Goal: Task Accomplishment & Management: Manage account settings

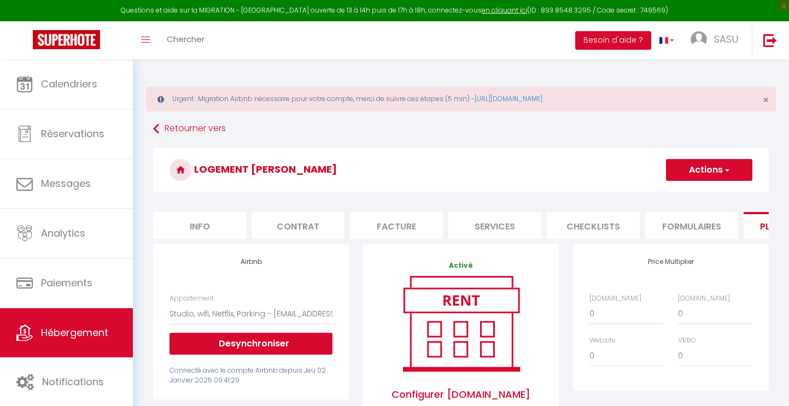
select select "2075-1320871319441047230"
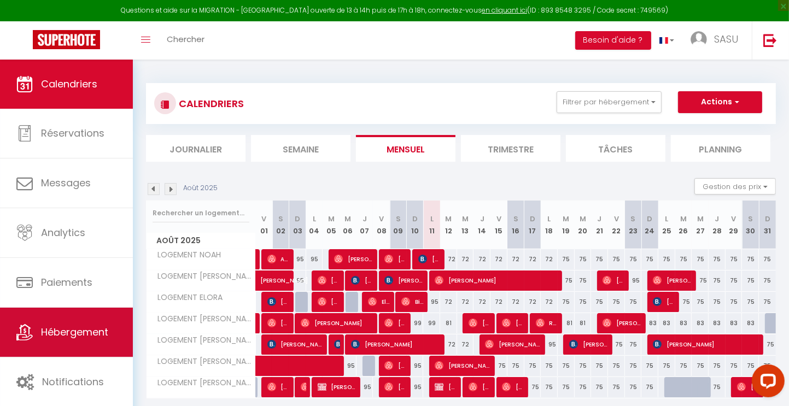
click at [63, 332] on span "Hébergement" at bounding box center [74, 332] width 67 height 14
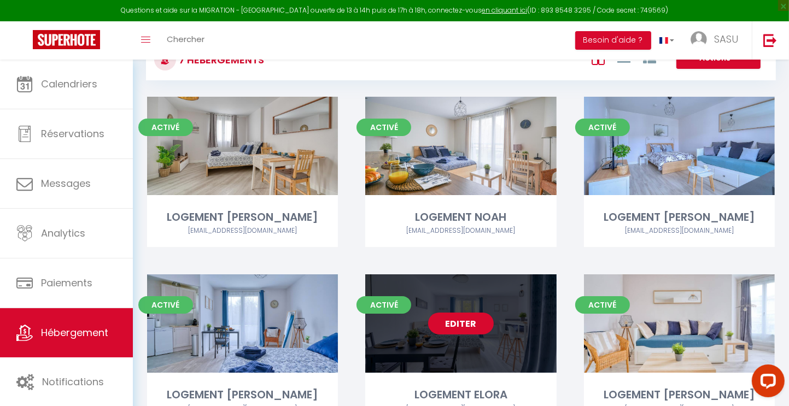
scroll to position [109, 0]
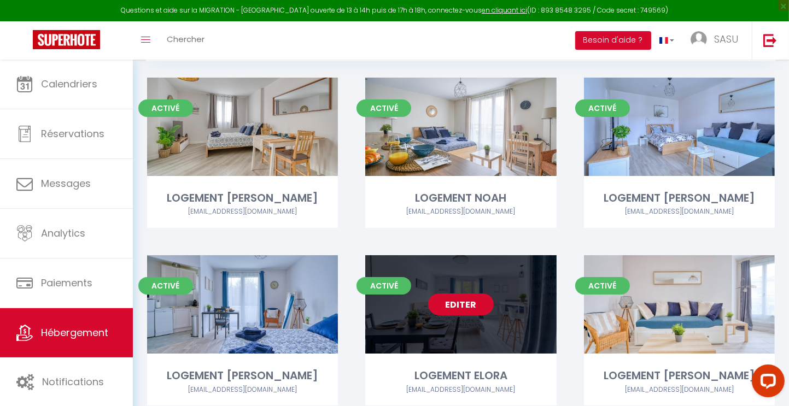
click at [486, 307] on link "Editer" at bounding box center [461, 305] width 66 height 22
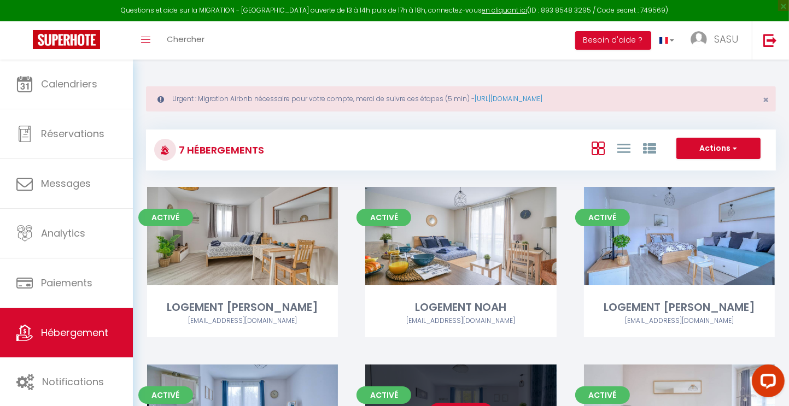
select select "3"
select select "2"
select select "1"
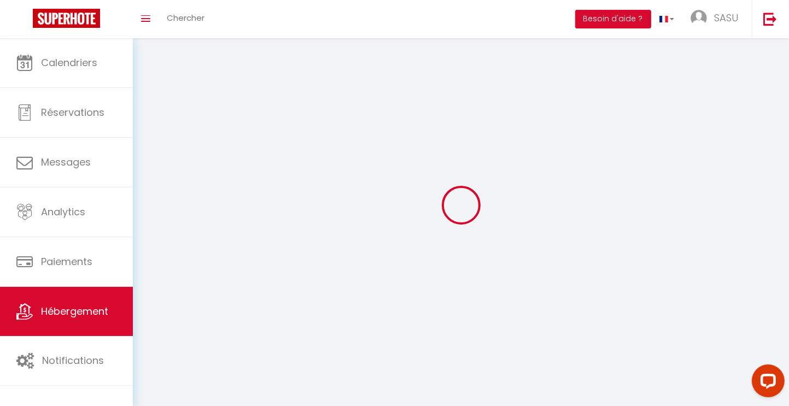
select select
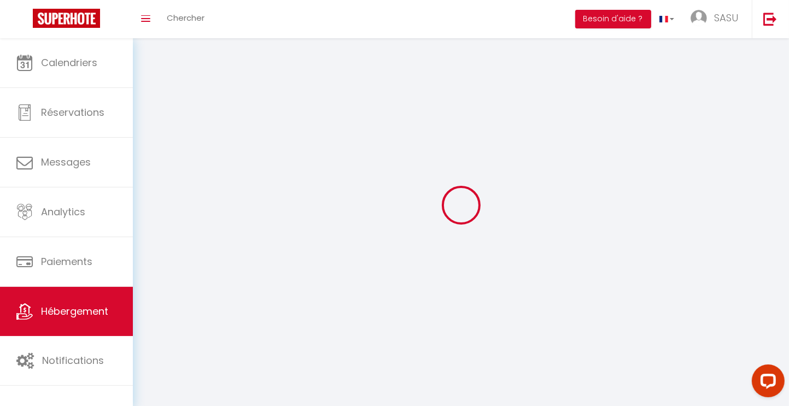
checkbox input "false"
select select
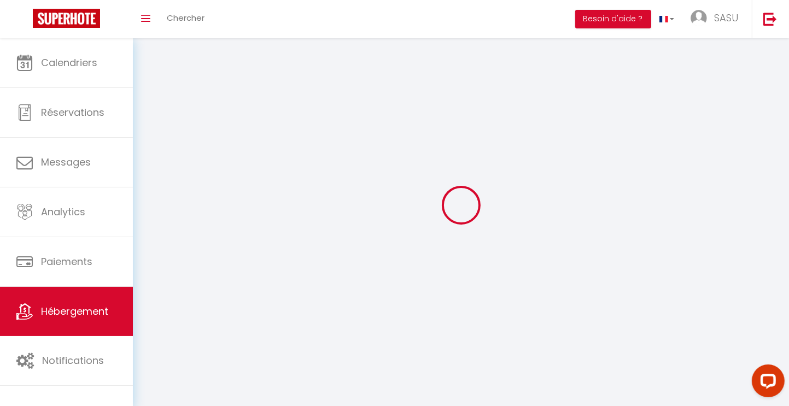
select select
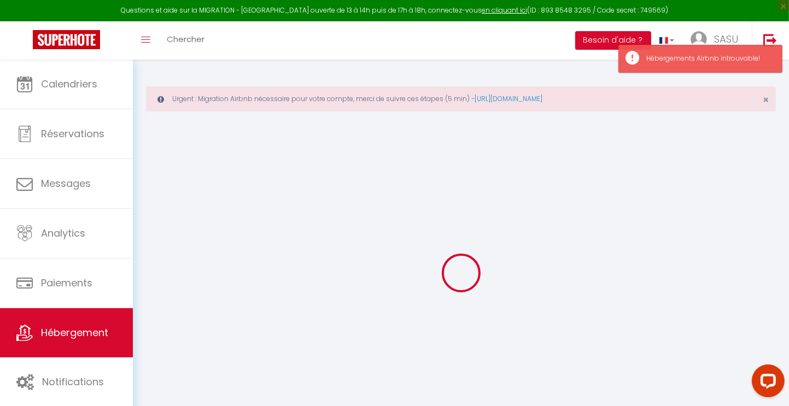
checkbox input "false"
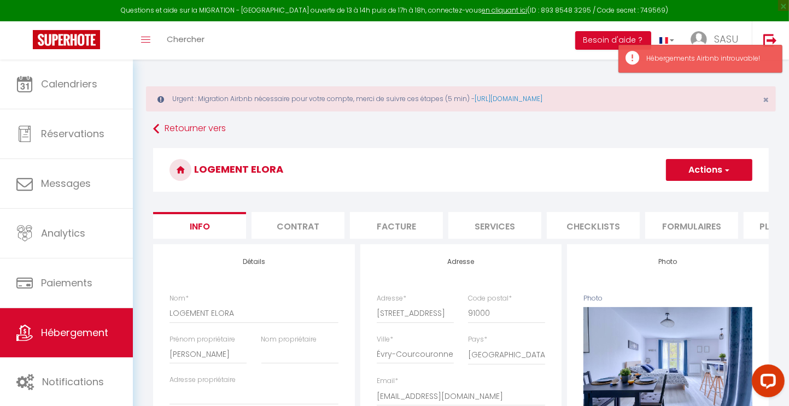
click at [762, 226] on li "Plateformes" at bounding box center [790, 225] width 93 height 27
select select
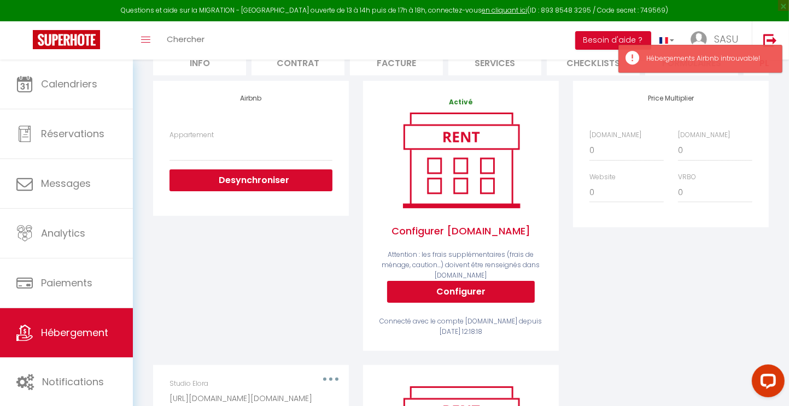
scroll to position [164, 0]
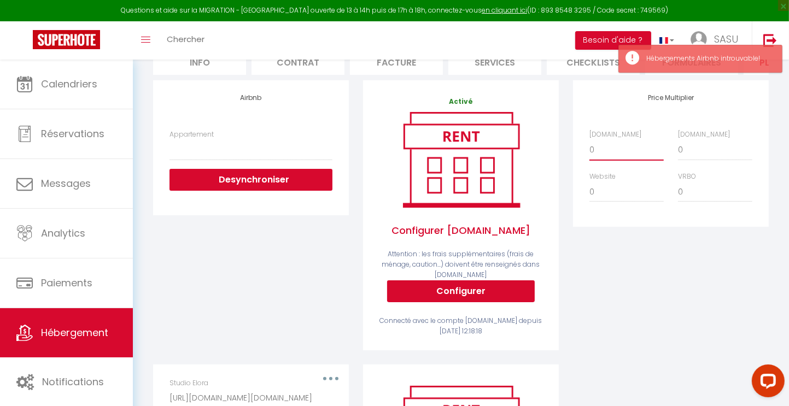
click at [603, 160] on select "0 + 1 % + 2 % + 3 % + 4 % + 5 % + 6 % + 7 % + 8 % + 9 %" at bounding box center [627, 149] width 74 height 21
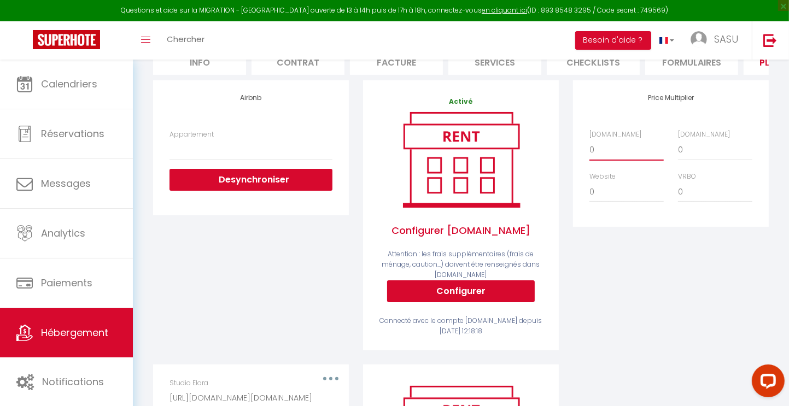
select select "+ 6 %"
click at [590, 148] on select "0 + 1 % + 2 % + 3 % + 4 % + 5 % + 6 % + 7 % + 8 % + 9 %" at bounding box center [627, 149] width 74 height 21
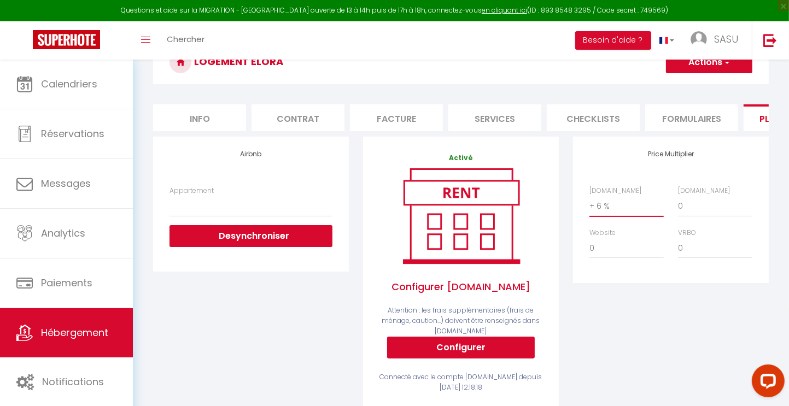
scroll to position [0, 0]
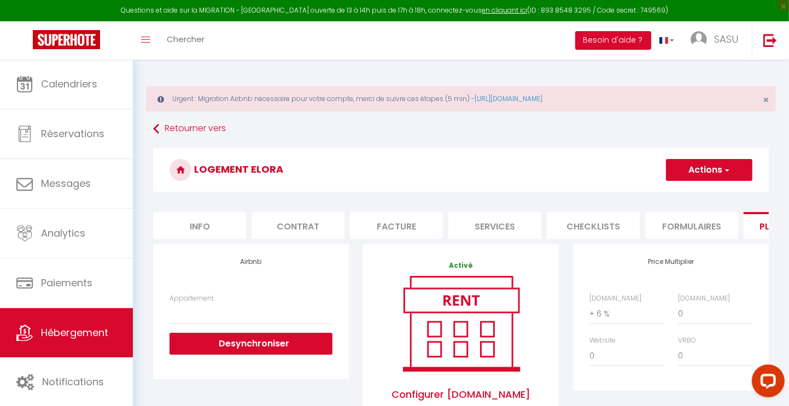
click at [678, 170] on button "Actions" at bounding box center [709, 170] width 86 height 22
click at [682, 199] on link "Enregistrer" at bounding box center [709, 194] width 86 height 14
select select
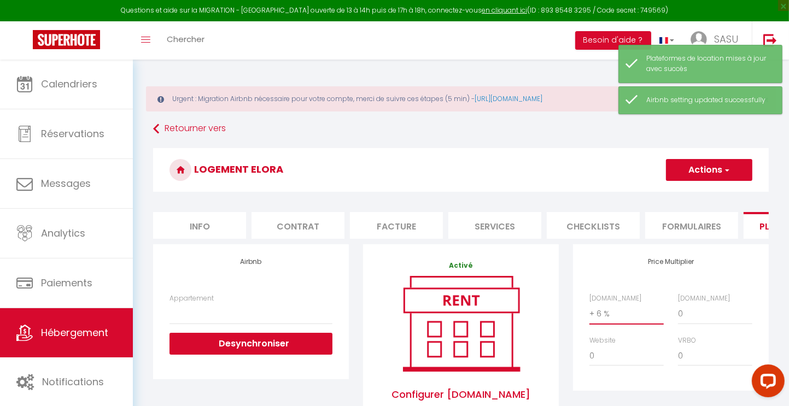
click at [627, 324] on select "0 + 1 % + 2 % + 3 % + 4 % + 5 % + 6 % + 7 % + 8 % + 9 %" at bounding box center [627, 314] width 74 height 21
select select "0"
click at [590, 312] on select "0 + 1 % + 2 % + 3 % + 4 % + 5 % + 6 % + 7 % + 8 % + 9 %" at bounding box center [627, 314] width 74 height 21
click at [682, 166] on button "Actions" at bounding box center [709, 170] width 86 height 22
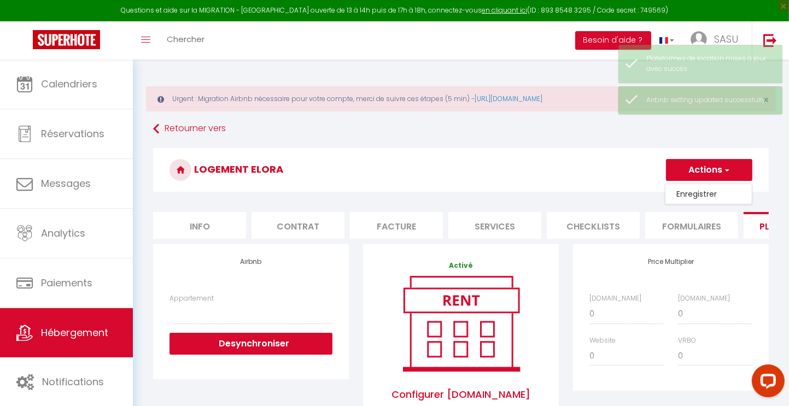
click at [683, 188] on link "Enregistrer" at bounding box center [709, 194] width 86 height 14
select select
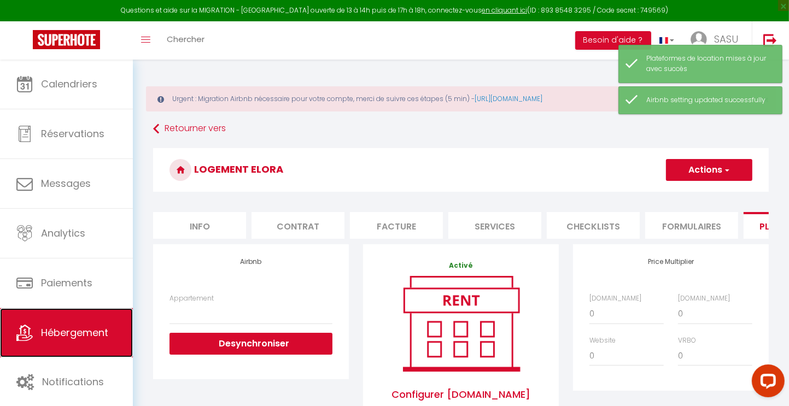
click at [71, 335] on span "Hébergement" at bounding box center [74, 333] width 67 height 14
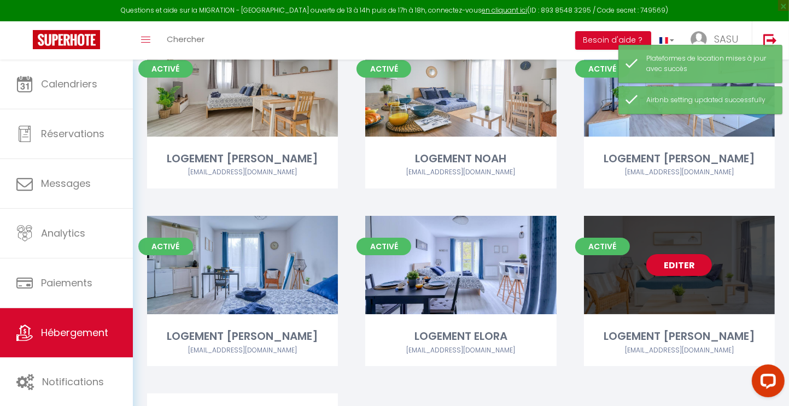
scroll to position [164, 0]
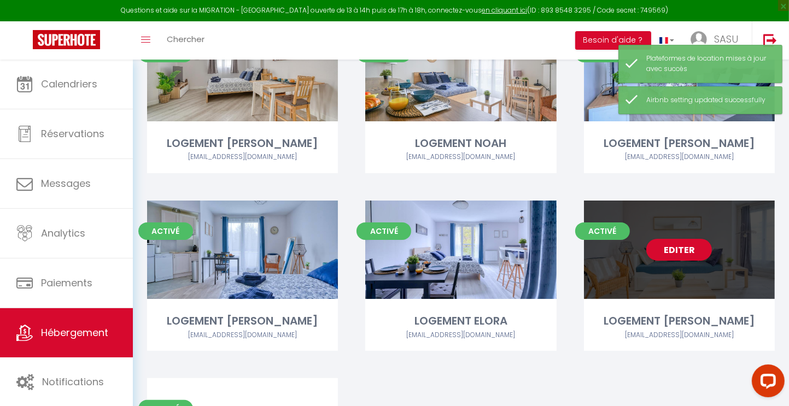
click at [641, 251] on div "Editer" at bounding box center [679, 250] width 191 height 98
select select "3"
select select "2"
select select "1"
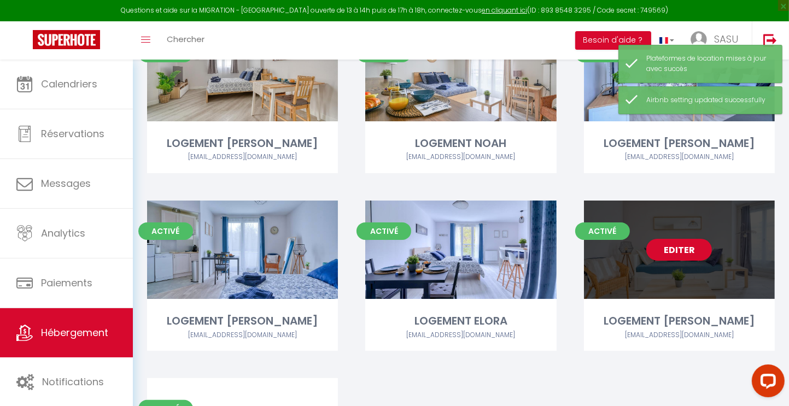
select select
select select "28"
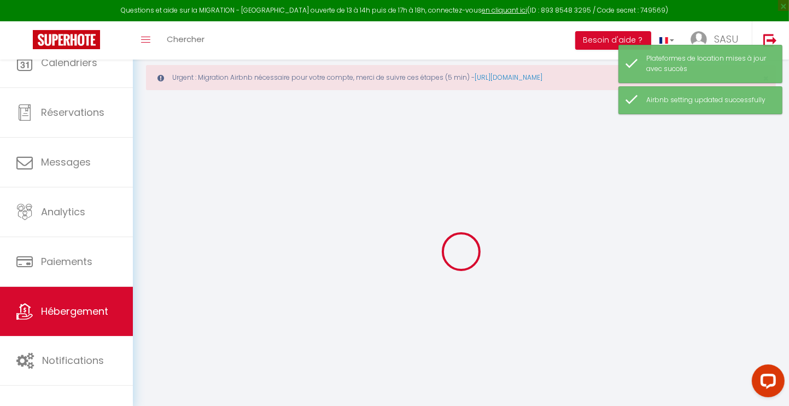
select select
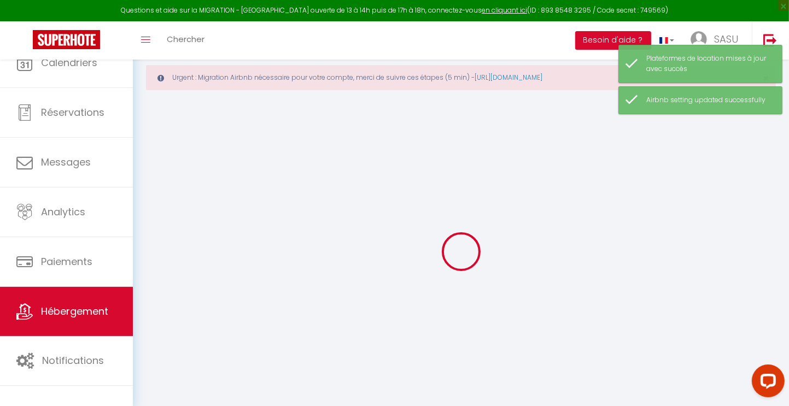
select select
checkbox input "false"
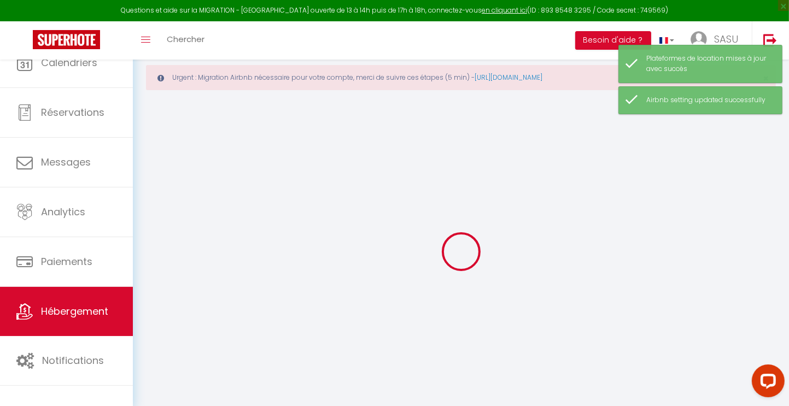
select select
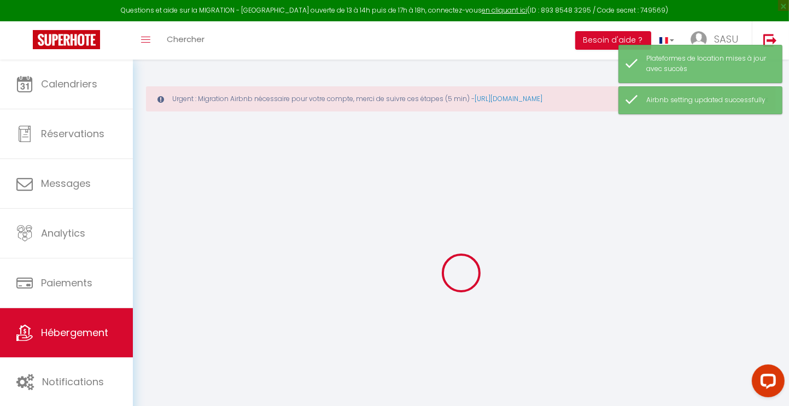
select select
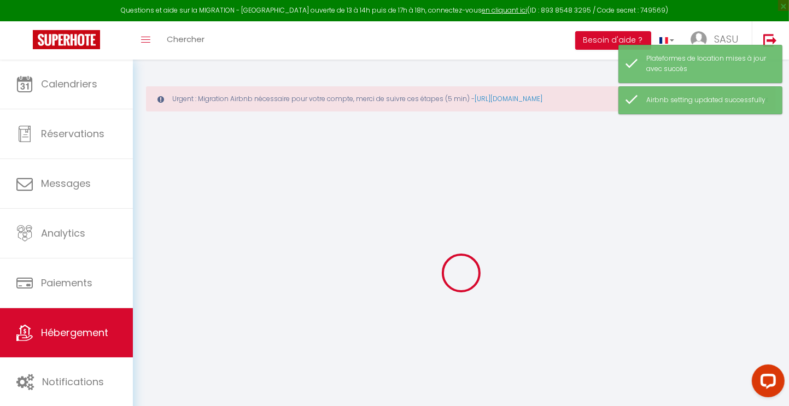
select select
checkbox input "false"
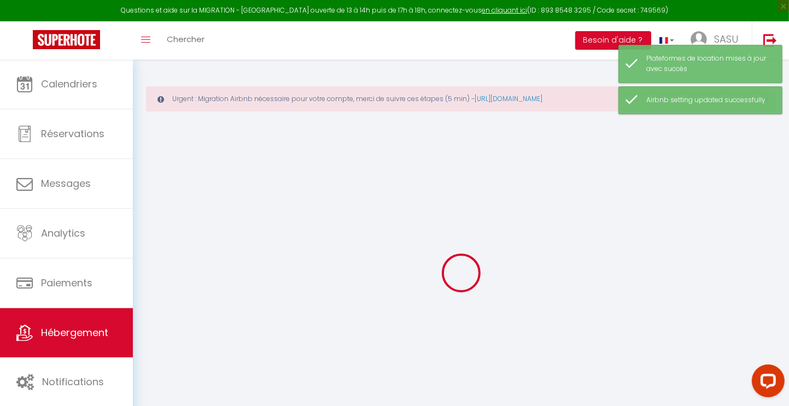
select select
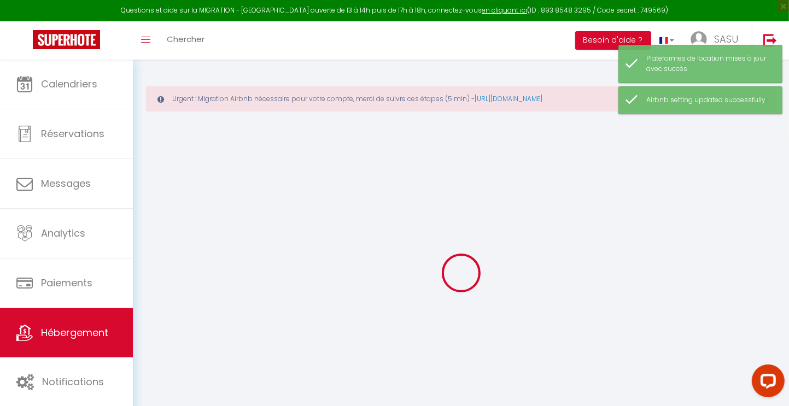
select select
checkbox input "false"
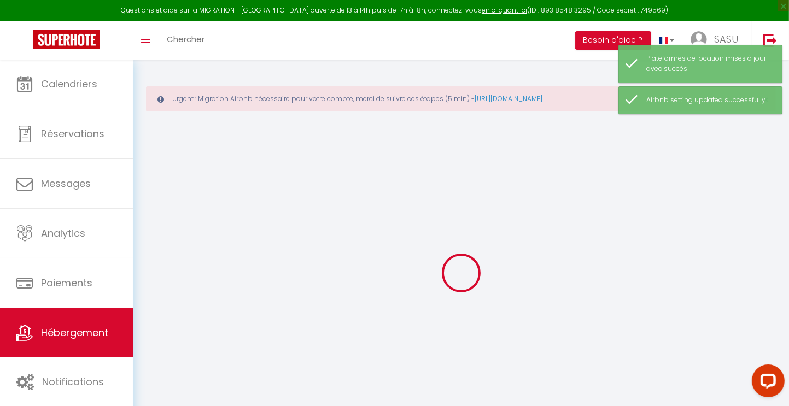
checkbox input "false"
select select
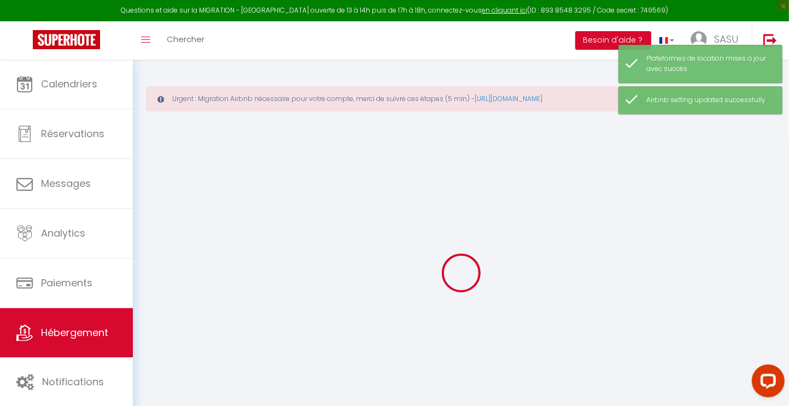
select select
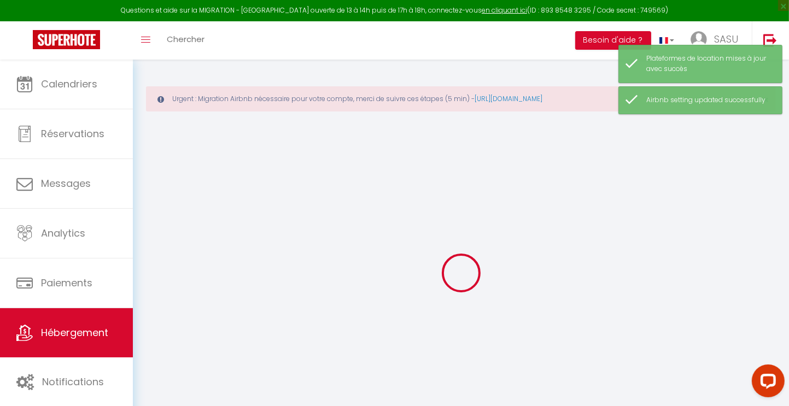
checkbox input "false"
select select
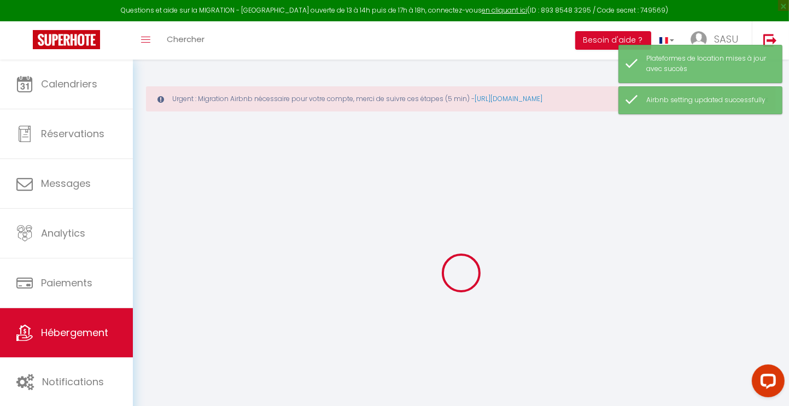
select select
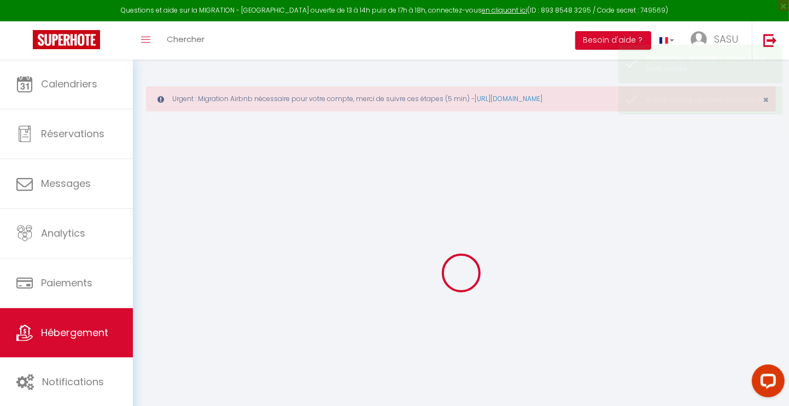
select select
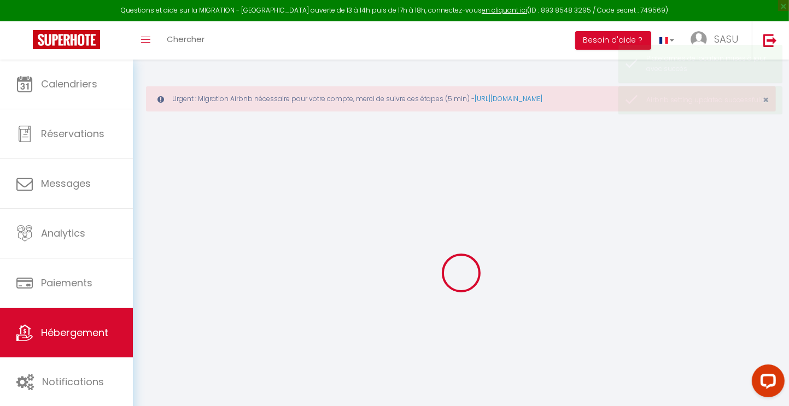
select select
checkbox input "false"
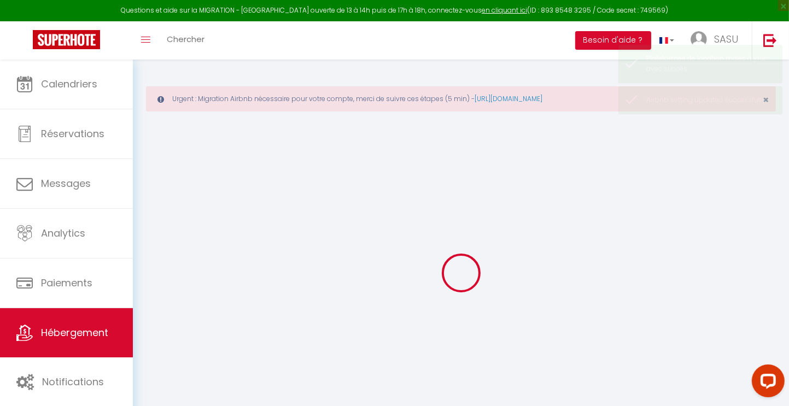
select select
type input "LOGEMENT SARAH"
type input "Sarah'S"
type input "80"
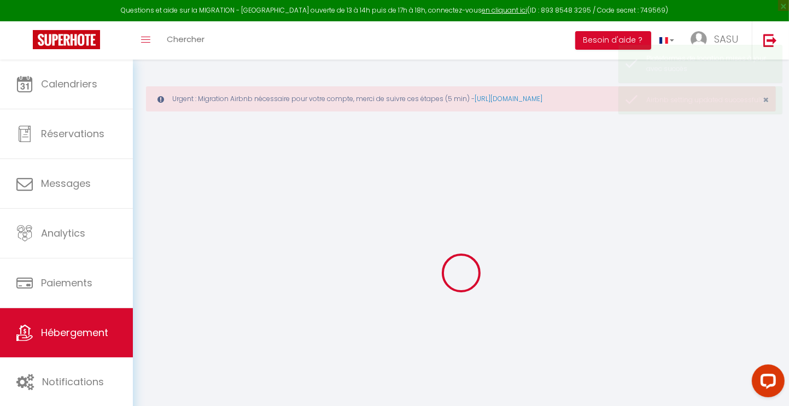
type input "15"
select select
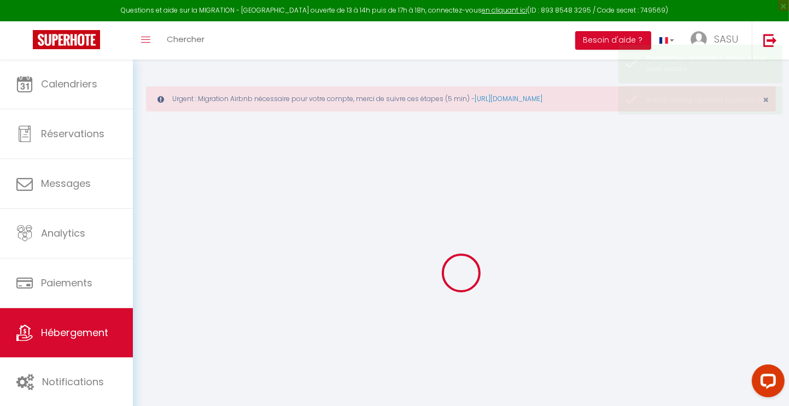
select select
type input "8 Rue de la Clairière, Évry-Courcouronnes, Île-de-France 91000, France"
type input "91000"
type input "Évry-Courcouronnes"
type input "sarahapparthotel@gmail.com"
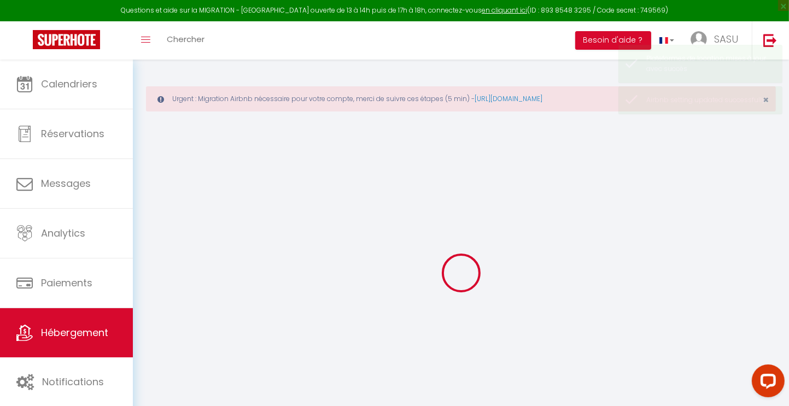
select select "4397"
checkbox input "false"
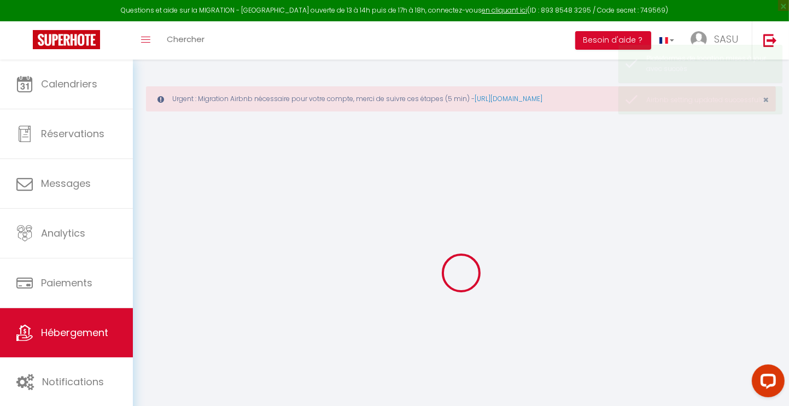
type input "0"
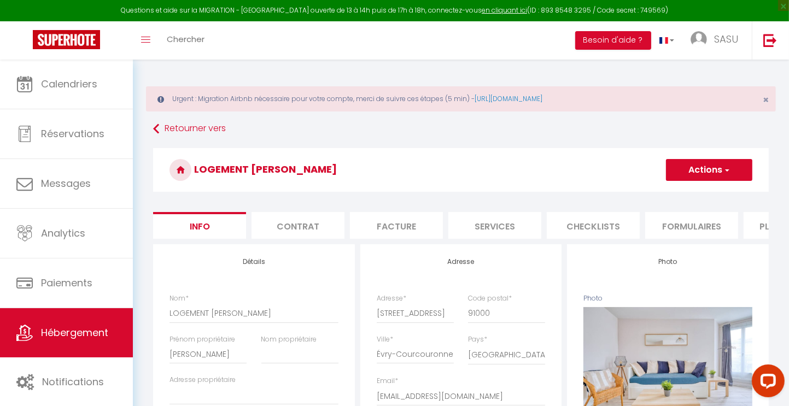
checkbox input "false"
select select "2075-780167422913060353"
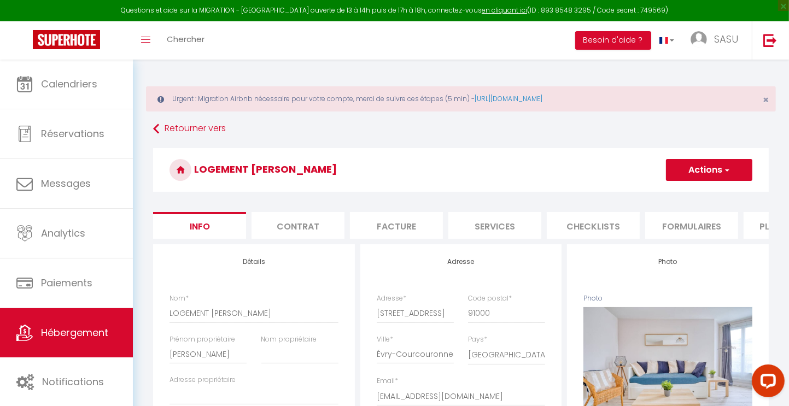
click at [758, 225] on li "Plateformes" at bounding box center [790, 225] width 93 height 27
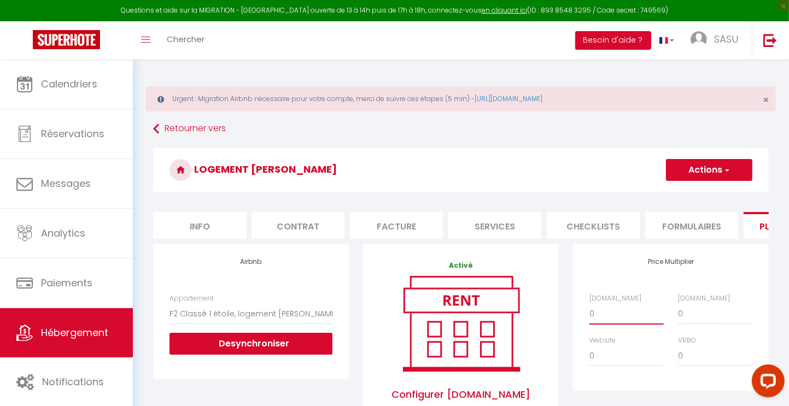
click at [603, 320] on select "0 + 1 % + 2 % + 3 % + 4 % + 5 % + 6 % + 7 % + 8 % + 9 %" at bounding box center [627, 314] width 74 height 21
click at [590, 312] on select "0 + 1 % + 2 % + 3 % + 4 % + 5 % + 6 % + 7 % + 8 % + 9 %" at bounding box center [627, 314] width 74 height 21
click at [701, 176] on button "Actions" at bounding box center [709, 170] width 86 height 22
click at [681, 199] on link "Enregistrer" at bounding box center [709, 194] width 86 height 14
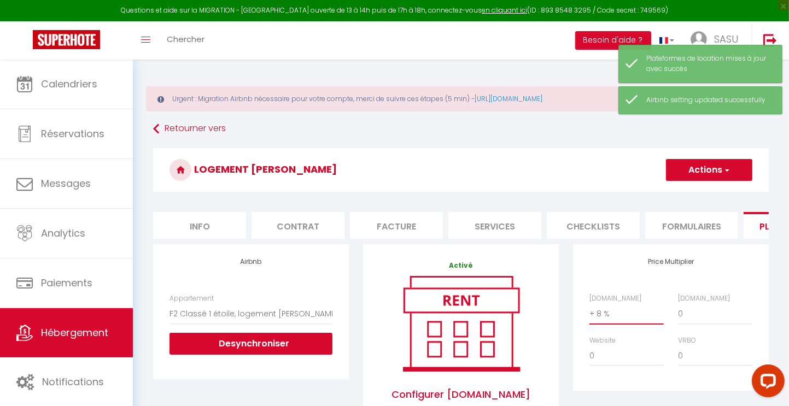
click at [614, 318] on select "0 + 1 % + 2 % + 3 % + 4 % + 5 % + 6 % + 7 % + 8 % + 9 %" at bounding box center [627, 314] width 74 height 21
select select "0"
click at [590, 312] on select "0 + 1 % + 2 % + 3 % + 4 % + 5 % + 6 % + 7 % + 8 % + 9 %" at bounding box center [627, 314] width 74 height 21
click at [698, 174] on button "Actions" at bounding box center [709, 170] width 86 height 22
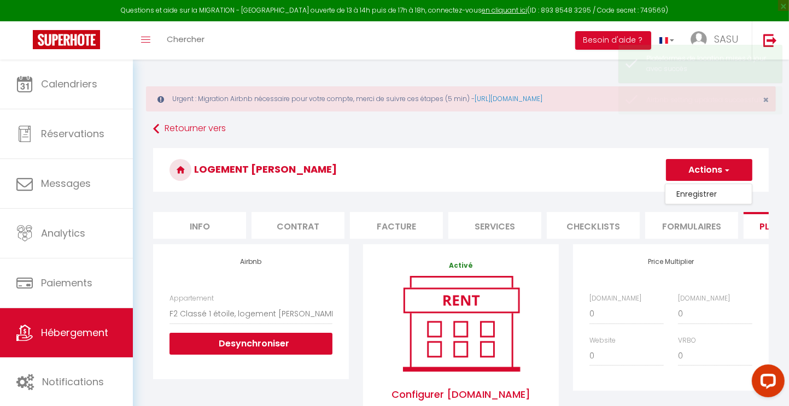
click at [685, 195] on link "Enregistrer" at bounding box center [709, 194] width 86 height 14
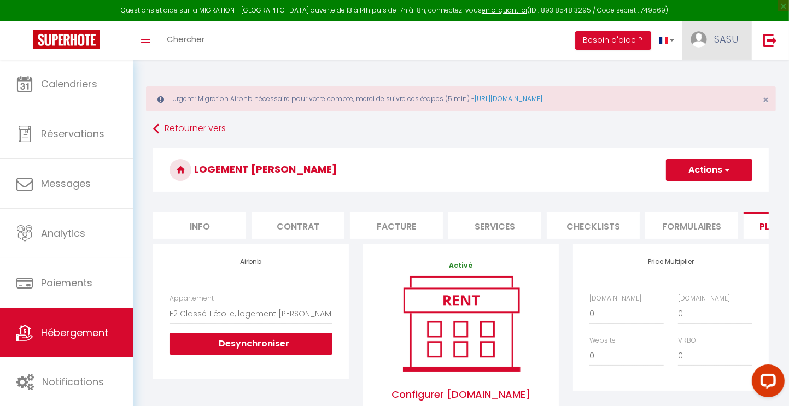
click at [722, 43] on span "SASU" at bounding box center [726, 39] width 24 height 14
click at [696, 80] on link "Paramètres" at bounding box center [708, 76] width 81 height 19
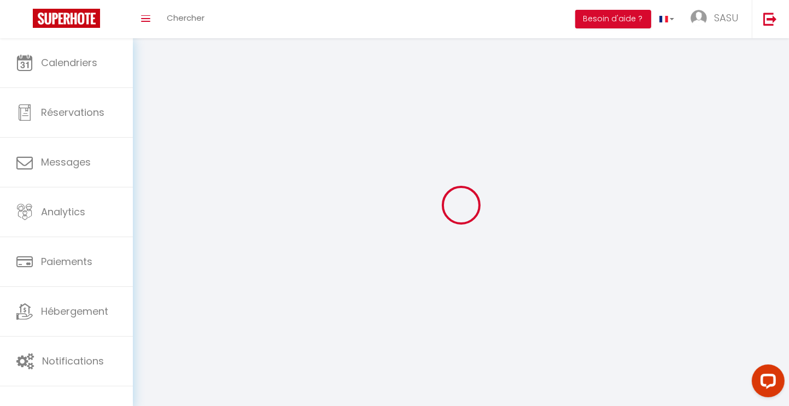
type input "SASU"
type input "AURELIE LACHKAR"
type input "0650692020"
type input "2 RUE DES ROCHETTES"
type input "91590"
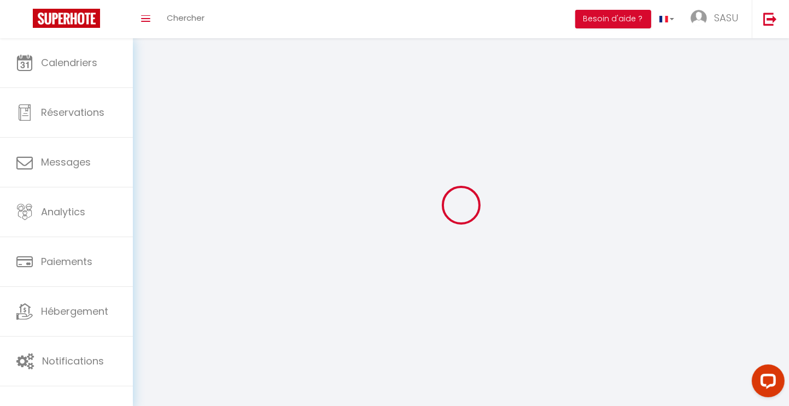
type input "GUIGNEVILLE SUR ESSONNE"
type input "AYo3pnLrTLdNfOgbP9shuMC7J"
type input "OWqOcRRAoNsljo2XyIRq1VSnw"
select select "28"
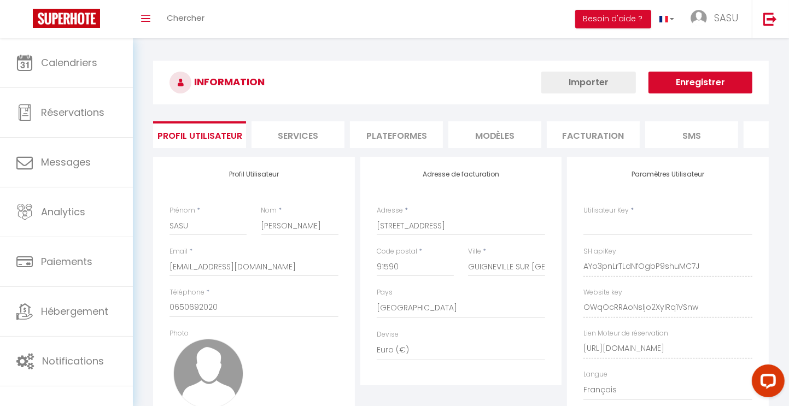
type input "AYo3pnLrTLdNfOgbP9shuMC7J"
type input "OWqOcRRAoNsljo2XyIRq1VSnw"
type input "https://app.superhote.com/#/get-available-rentals/OWqOcRRAoNsljo2XyIRq1VSnw"
select select "fr"
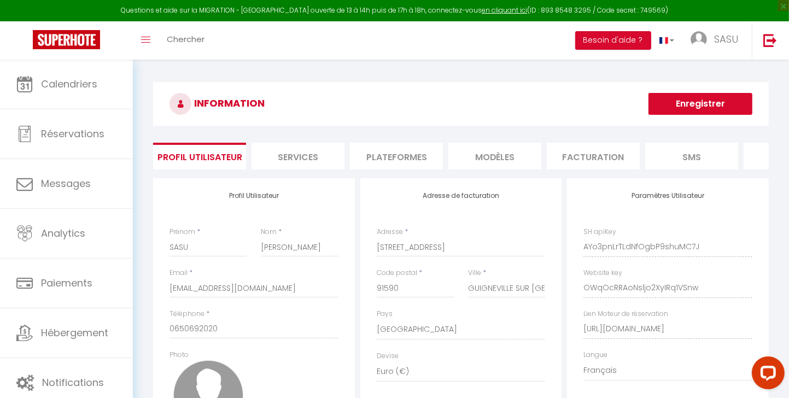
click at [406, 157] on li "Plateformes" at bounding box center [396, 156] width 93 height 27
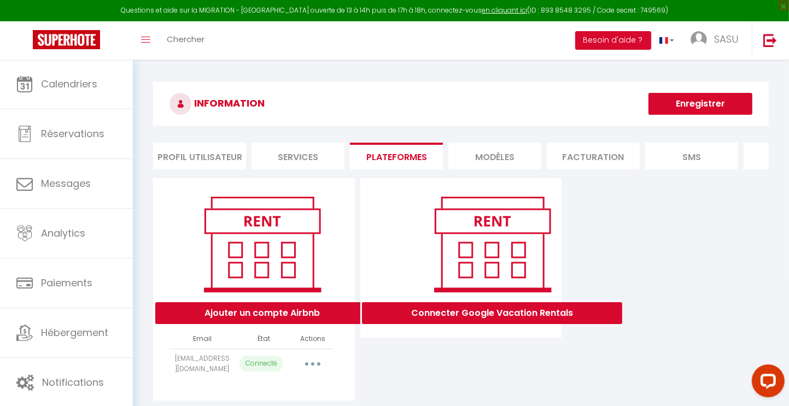
click at [311, 373] on button "button" at bounding box center [313, 365] width 31 height 18
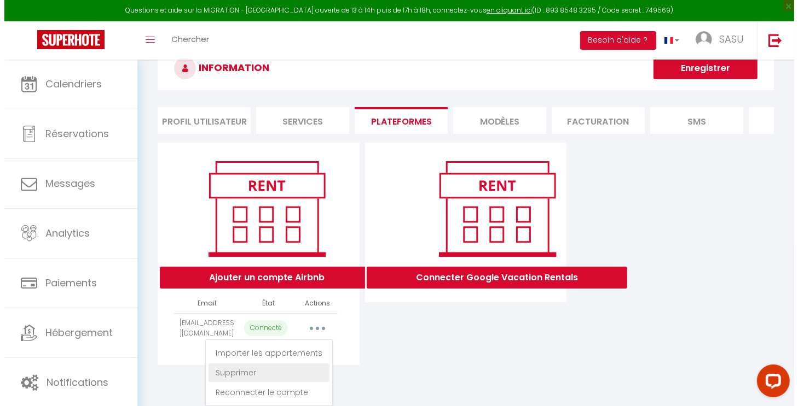
scroll to position [55, 0]
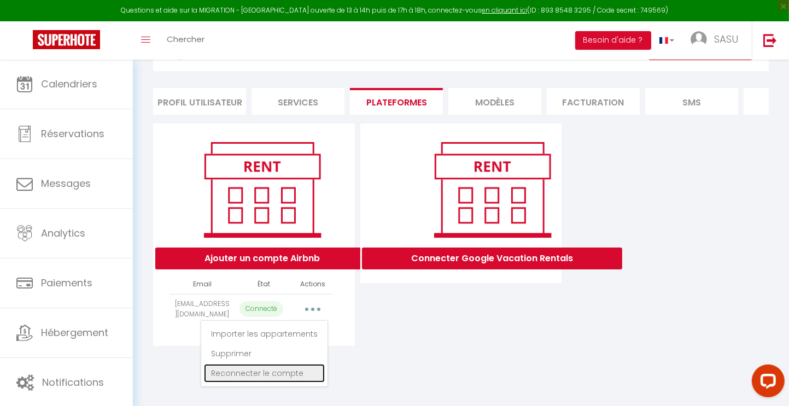
click at [275, 380] on link "Reconnecter le compte" at bounding box center [264, 373] width 121 height 19
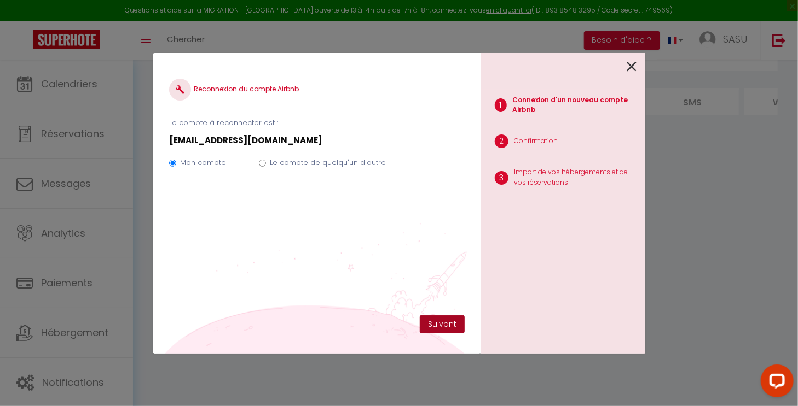
click at [435, 325] on button "Suivant" at bounding box center [442, 325] width 45 height 19
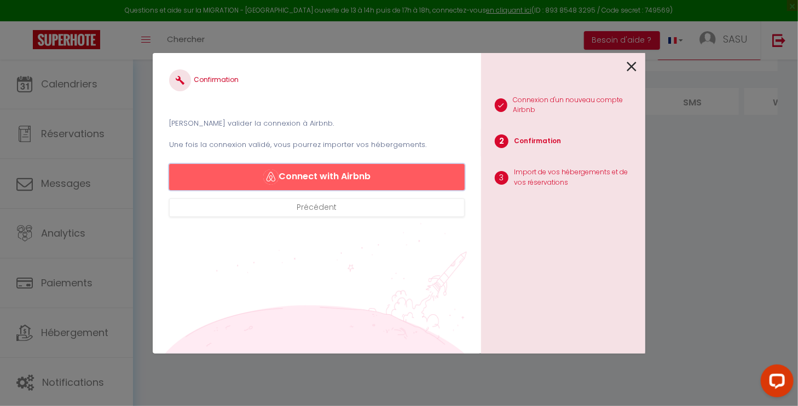
click at [371, 181] on button "Connect with Airbnb" at bounding box center [316, 177] width 295 height 26
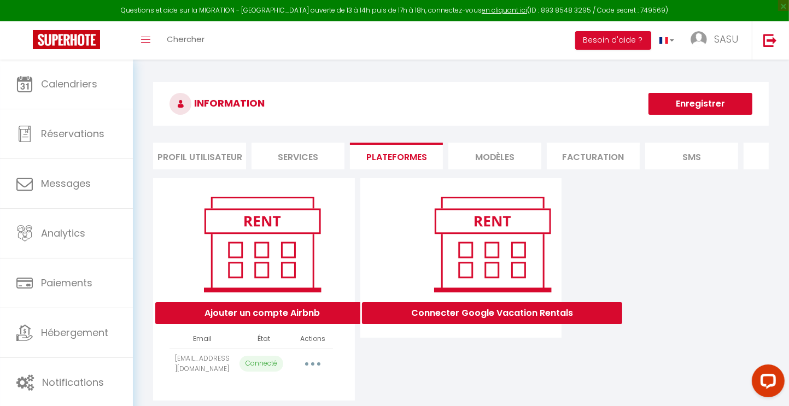
select select "13099"
select select "13100"
select select "13420"
select select "13421"
select select "16203"
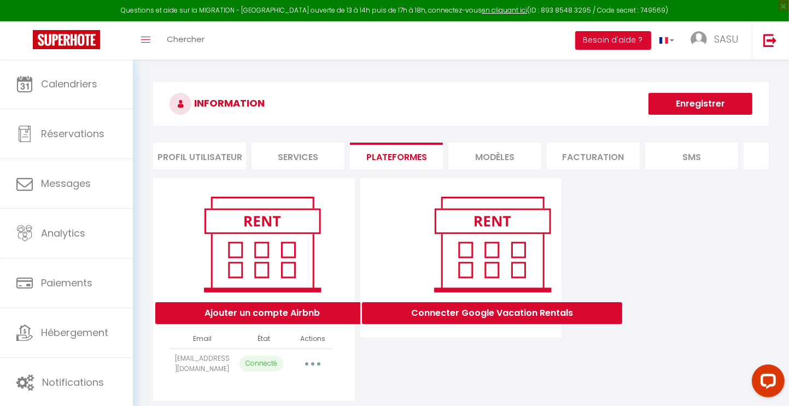
select select "23930"
select select "57371"
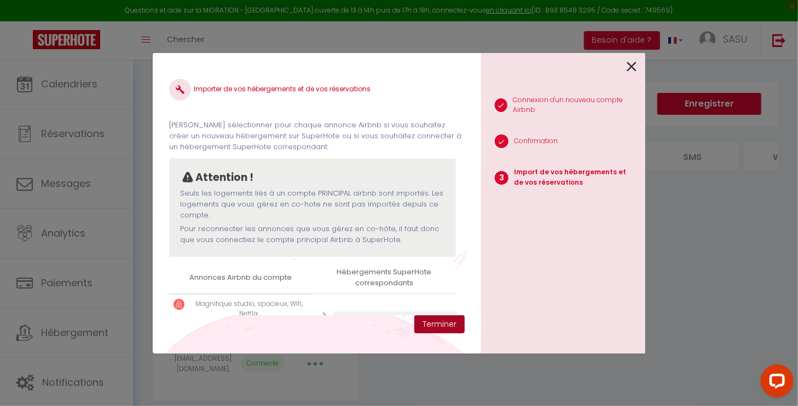
click at [436, 320] on button "Terminer" at bounding box center [439, 325] width 50 height 19
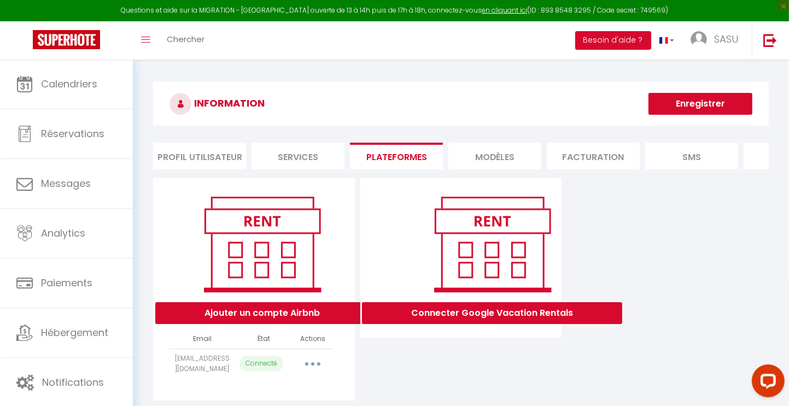
click at [313, 373] on button "button" at bounding box center [313, 365] width 31 height 18
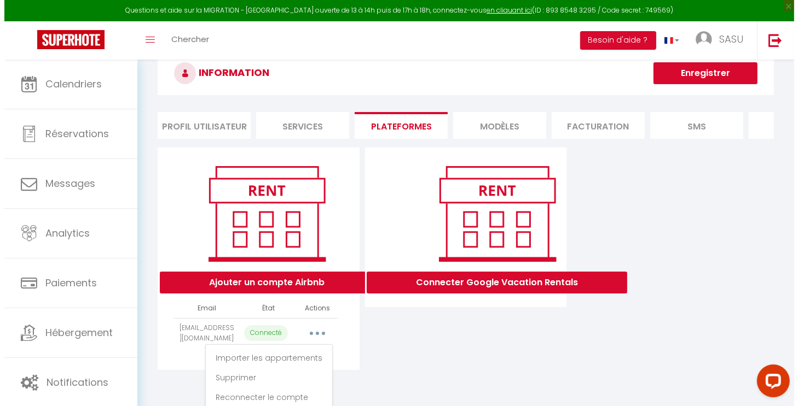
scroll to position [55, 0]
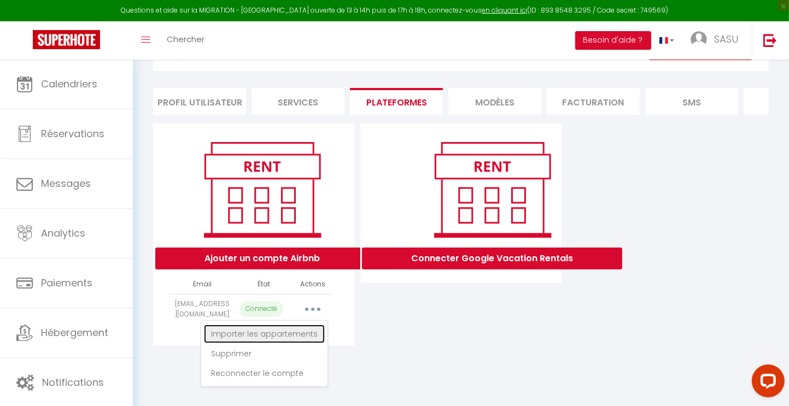
click at [290, 344] on link "Importer les appartements" at bounding box center [264, 334] width 121 height 19
select select "13099"
select select
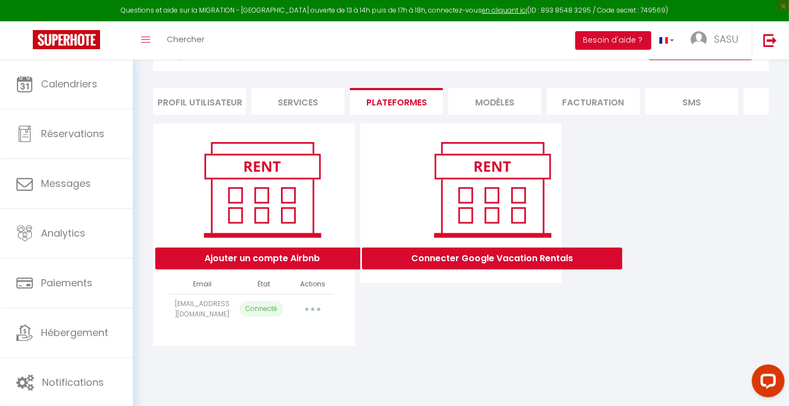
select select
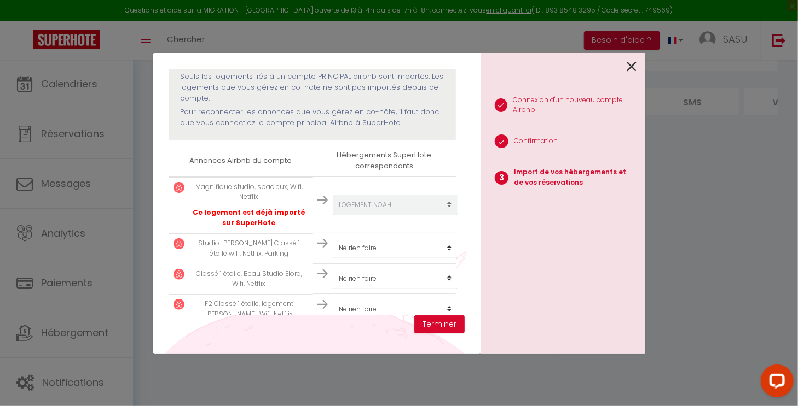
scroll to position [164, 0]
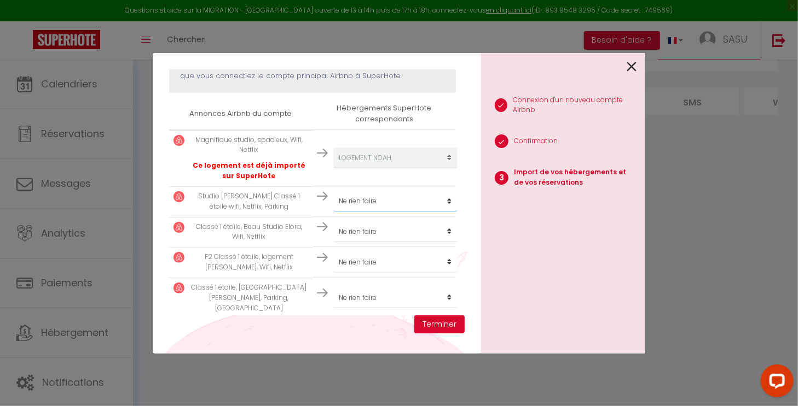
click at [445, 168] on select "Créer un nouveau hébergement Ne rien faire LOGEMENT JULES LOGEMENT NOAH LOGEMEN…" at bounding box center [395, 158] width 124 height 21
select select "13100"
click at [333, 168] on select "Créer un nouveau hébergement Ne rien faire LOGEMENT JULES LOGEMENT NOAH LOGEMEN…" at bounding box center [395, 158] width 124 height 21
click at [444, 168] on select "Créer un nouveau hébergement Ne rien faire LOGEMENT JULES LOGEMENT NOAH LOGEMEN…" at bounding box center [395, 158] width 124 height 21
select select "13420"
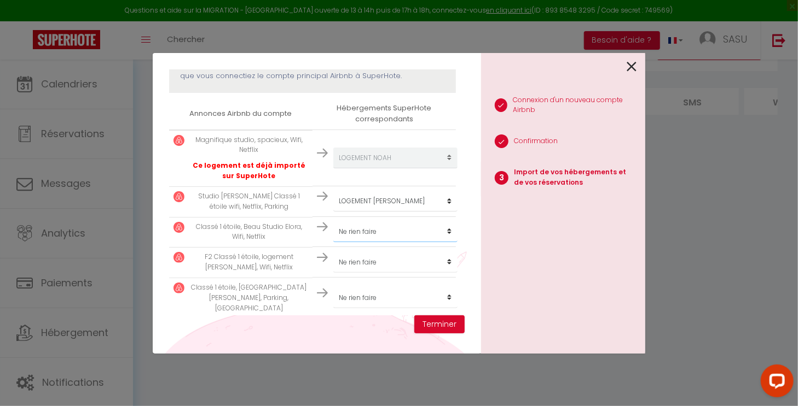
click at [333, 168] on select "Créer un nouveau hébergement Ne rien faire LOGEMENT JULES LOGEMENT NOAH LOGEMEN…" at bounding box center [395, 158] width 124 height 21
click at [430, 168] on select "Créer un nouveau hébergement Ne rien faire LOGEMENT JULES LOGEMENT NOAH LOGEMEN…" at bounding box center [395, 158] width 124 height 21
select select "13421"
click at [333, 168] on select "Créer un nouveau hébergement Ne rien faire LOGEMENT JULES LOGEMENT NOAH LOGEMEN…" at bounding box center [395, 158] width 124 height 21
click at [381, 168] on select "Créer un nouveau hébergement Ne rien faire LOGEMENT JULES LOGEMENT NOAH LOGEMEN…" at bounding box center [395, 158] width 124 height 21
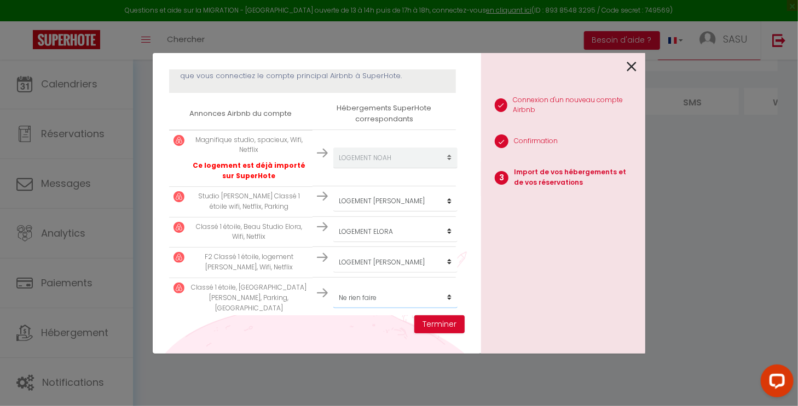
select select "16203"
click at [333, 168] on select "Créer un nouveau hébergement Ne rien faire LOGEMENT JULES LOGEMENT NOAH LOGEMEN…" at bounding box center [395, 158] width 124 height 21
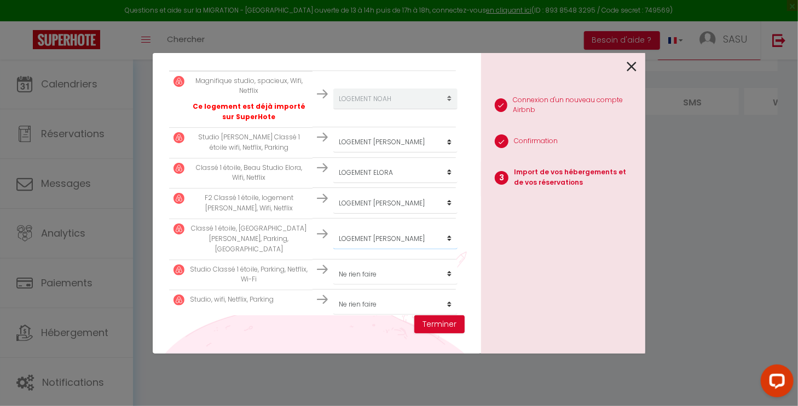
scroll to position [223, 0]
click at [376, 109] on select "Créer un nouveau hébergement Ne rien faire LOGEMENT JULES LOGEMENT NOAH LOGEMEN…" at bounding box center [395, 99] width 124 height 21
select select "23930"
click at [333, 109] on select "Créer un nouveau hébergement Ne rien faire LOGEMENT JULES LOGEMENT NOAH LOGEMEN…" at bounding box center [395, 99] width 124 height 21
click at [371, 109] on select "Créer un nouveau hébergement Ne rien faire LOGEMENT JULES LOGEMENT NOAH LOGEMEN…" at bounding box center [395, 99] width 124 height 21
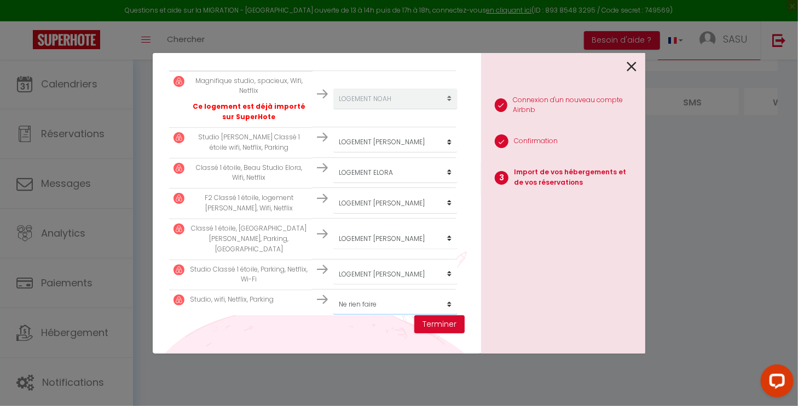
select select "57371"
click at [333, 109] on select "Créer un nouveau hébergement Ne rien faire LOGEMENT JULES LOGEMENT NOAH LOGEMEN…" at bounding box center [395, 99] width 124 height 21
click at [439, 325] on button "Terminer" at bounding box center [439, 325] width 50 height 19
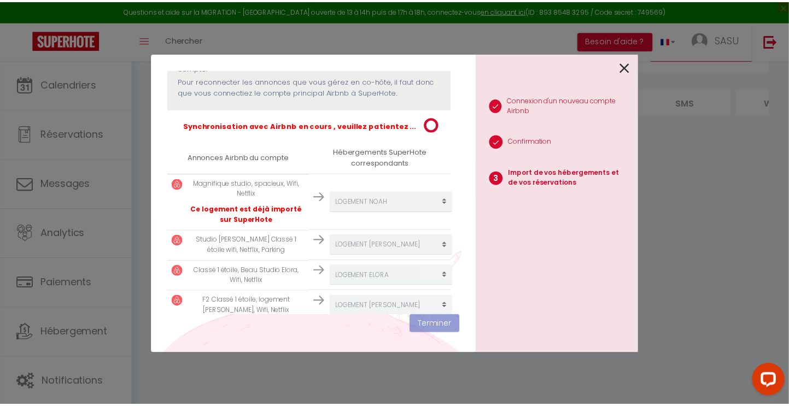
scroll to position [141, 0]
